Goal: Transaction & Acquisition: Book appointment/travel/reservation

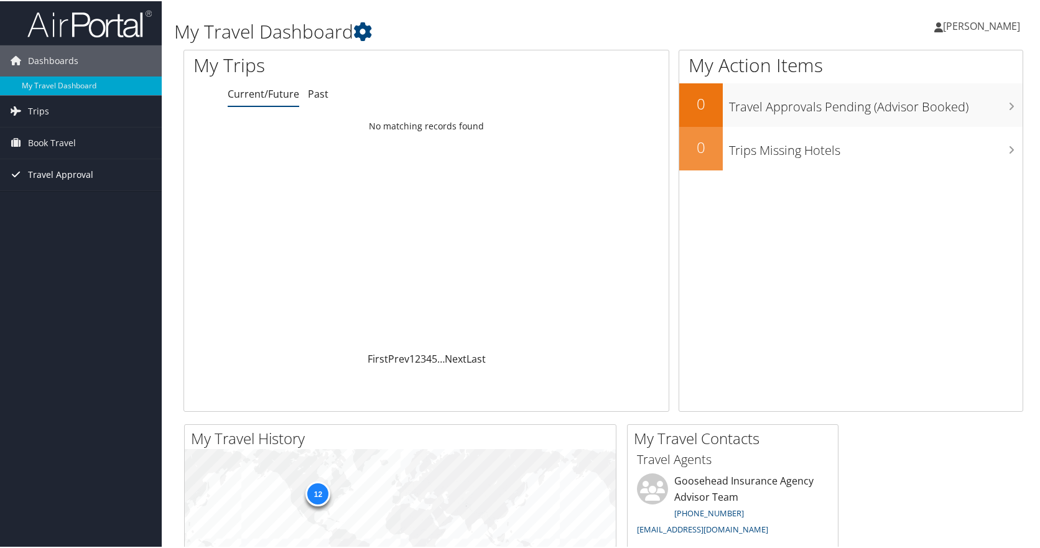
click at [75, 172] on span "Travel Approval" at bounding box center [60, 173] width 65 height 31
click at [113, 150] on link "Book Travel" at bounding box center [81, 141] width 162 height 31
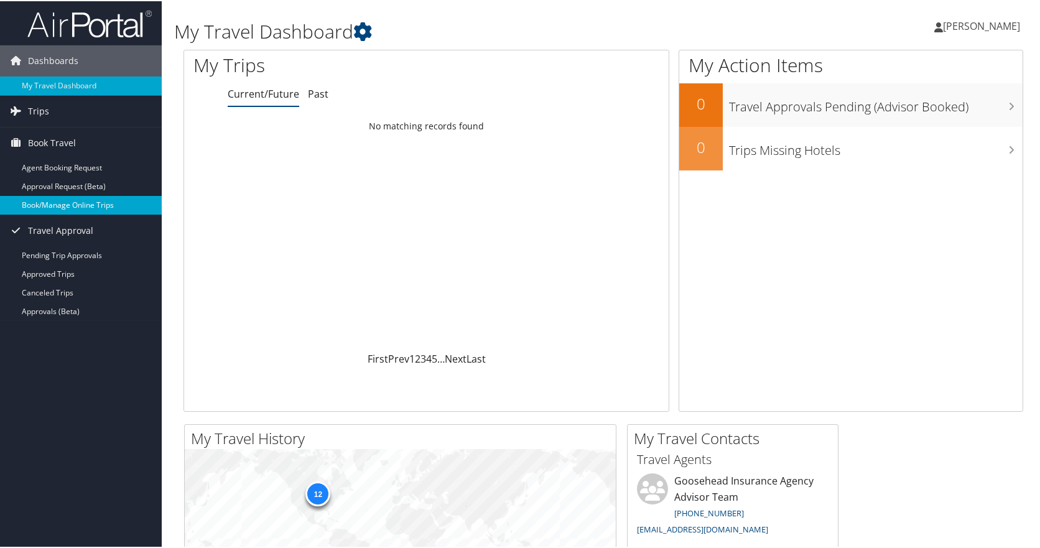
click at [101, 200] on link "Book/Manage Online Trips" at bounding box center [81, 204] width 162 height 19
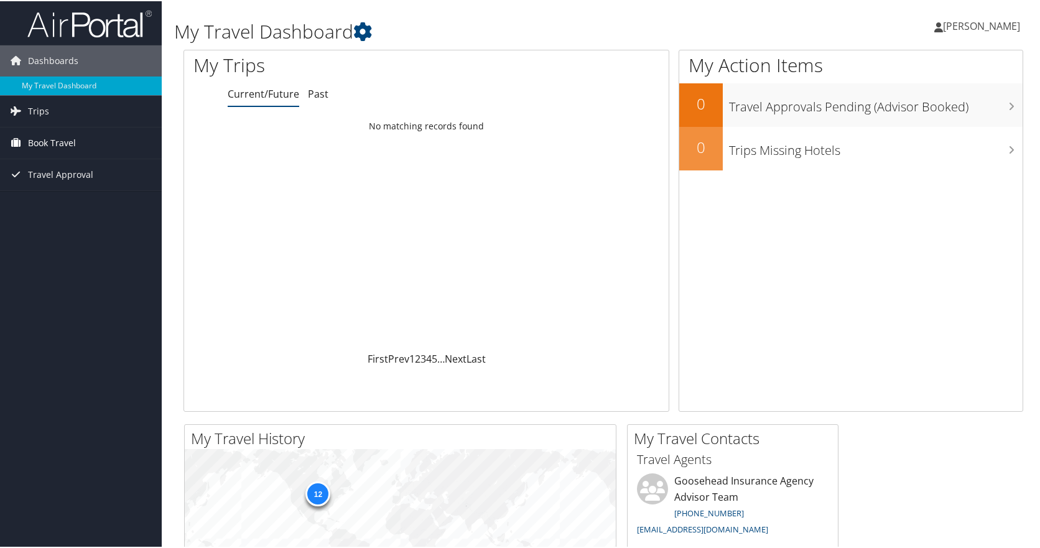
click at [65, 141] on span "Book Travel" at bounding box center [52, 141] width 48 height 31
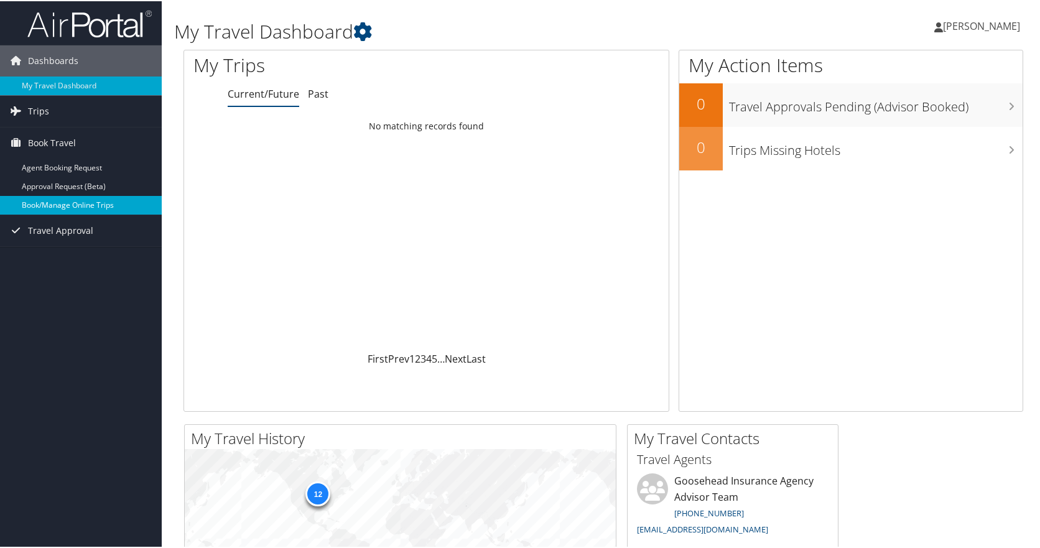
click at [55, 208] on link "Book/Manage Online Trips" at bounding box center [81, 204] width 162 height 19
click at [113, 205] on link "Book/Manage Online Trips" at bounding box center [81, 204] width 162 height 19
click at [118, 202] on link "Book/Manage Online Trips" at bounding box center [81, 204] width 162 height 19
